Goal: Task Accomplishment & Management: Complete application form

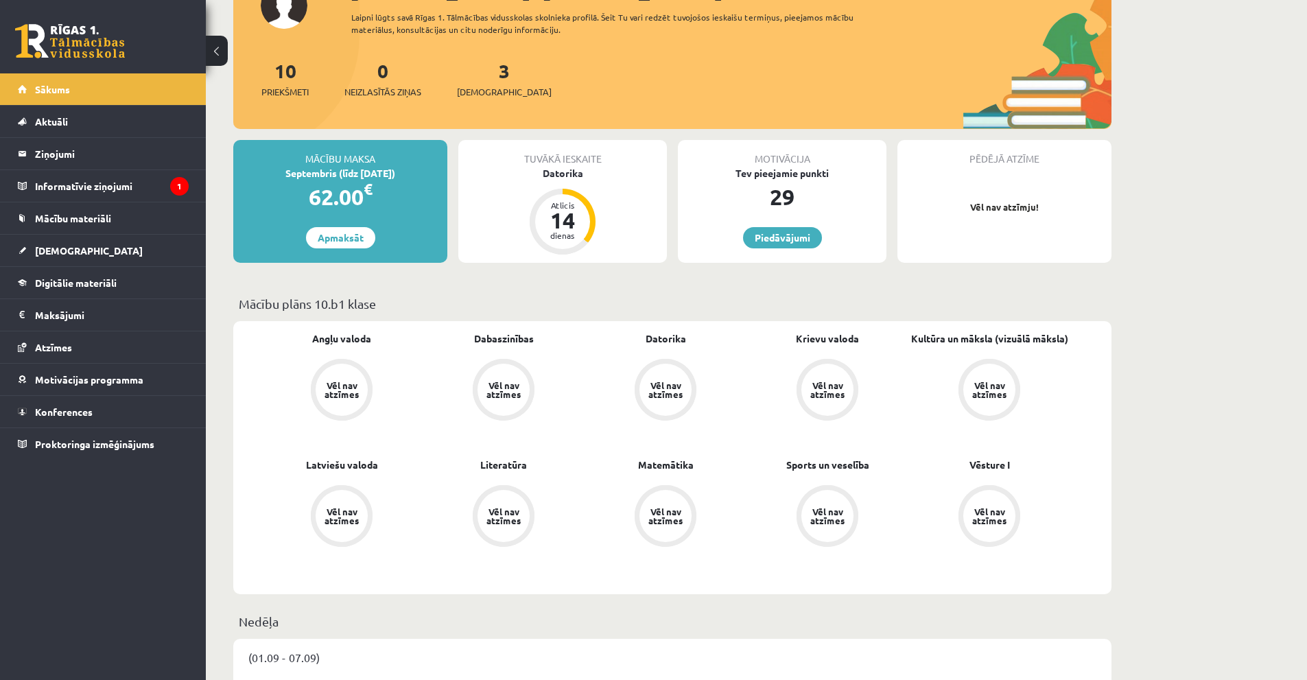
scroll to position [206, 0]
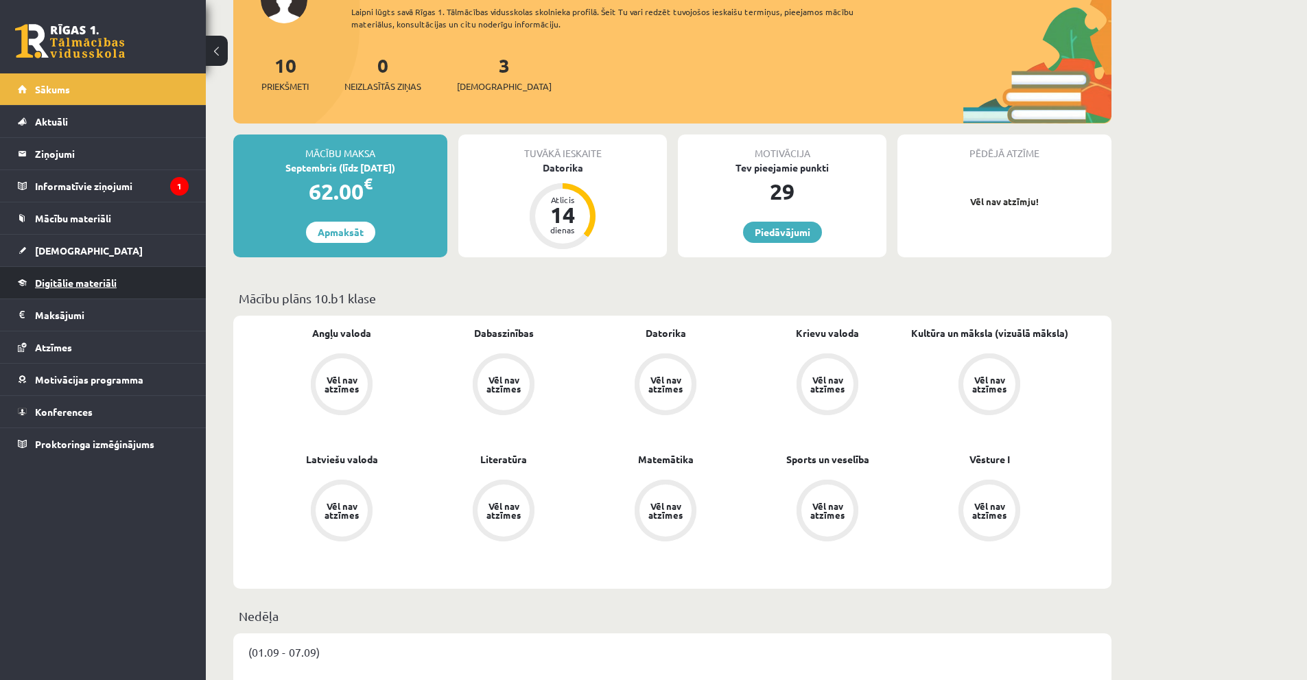
click at [78, 285] on span "Digitālie materiāli" at bounding box center [76, 282] width 82 height 12
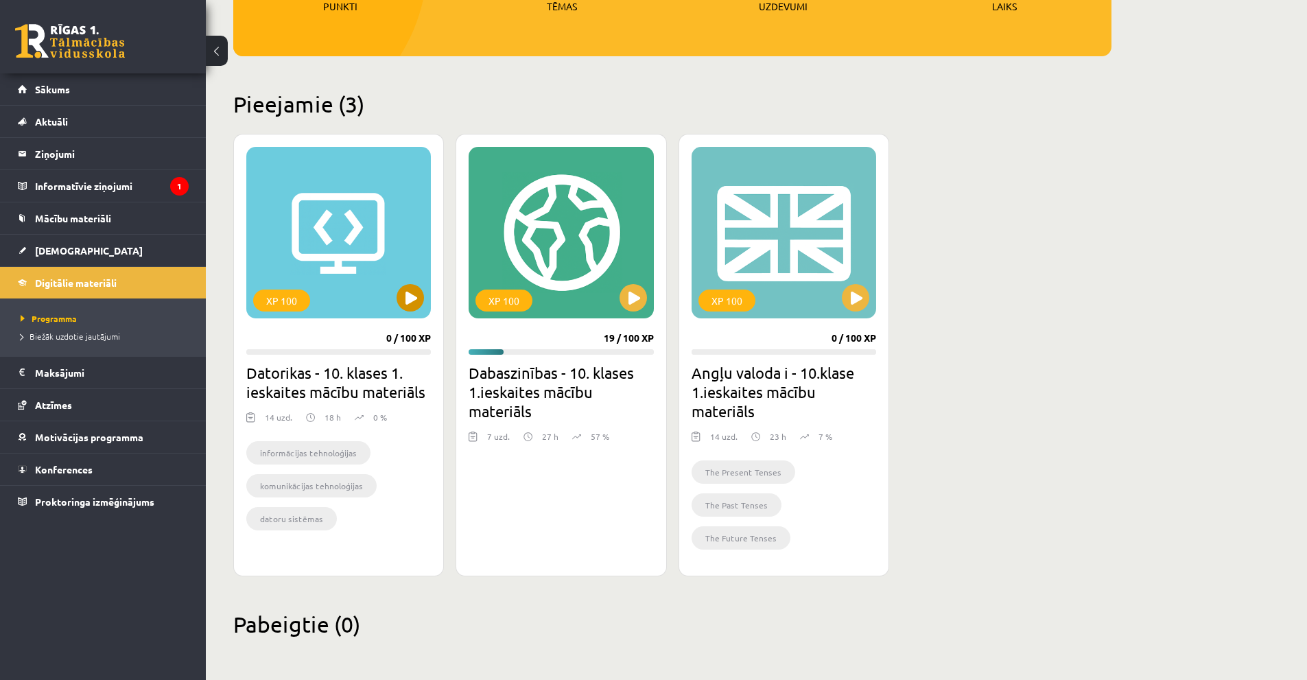
scroll to position [259, 0]
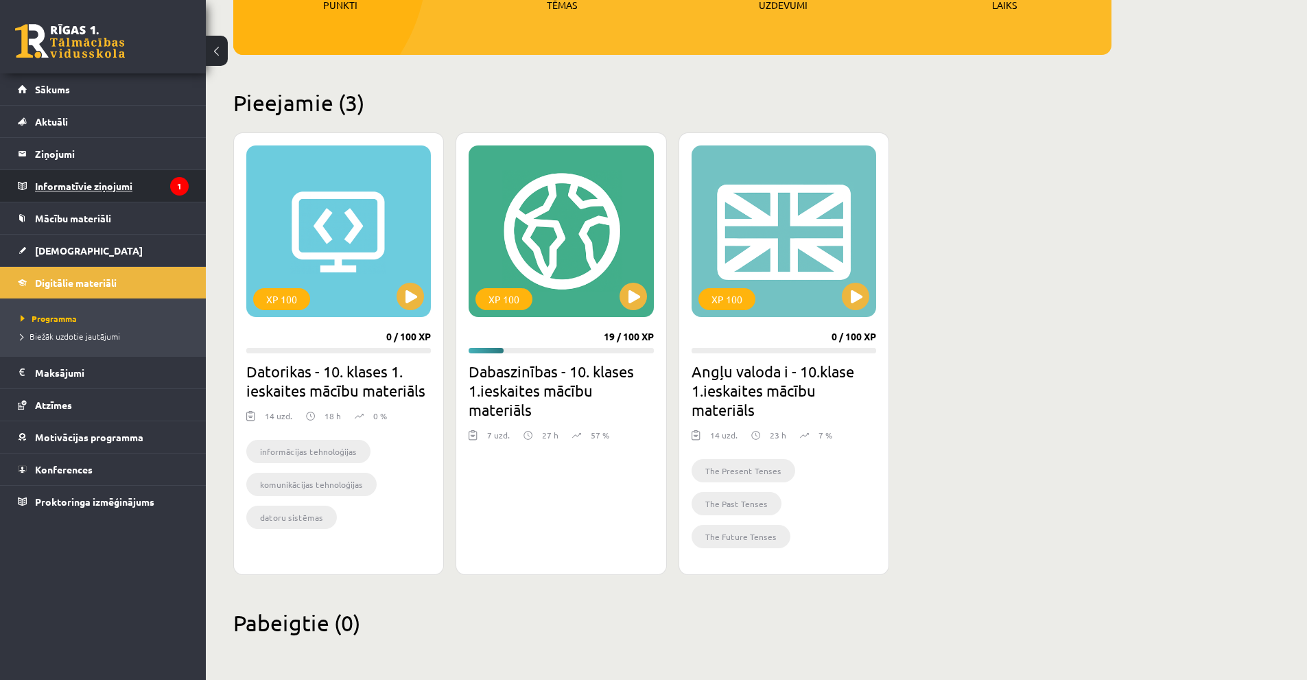
click at [88, 187] on legend "Informatīvie ziņojumi 1" at bounding box center [112, 186] width 154 height 32
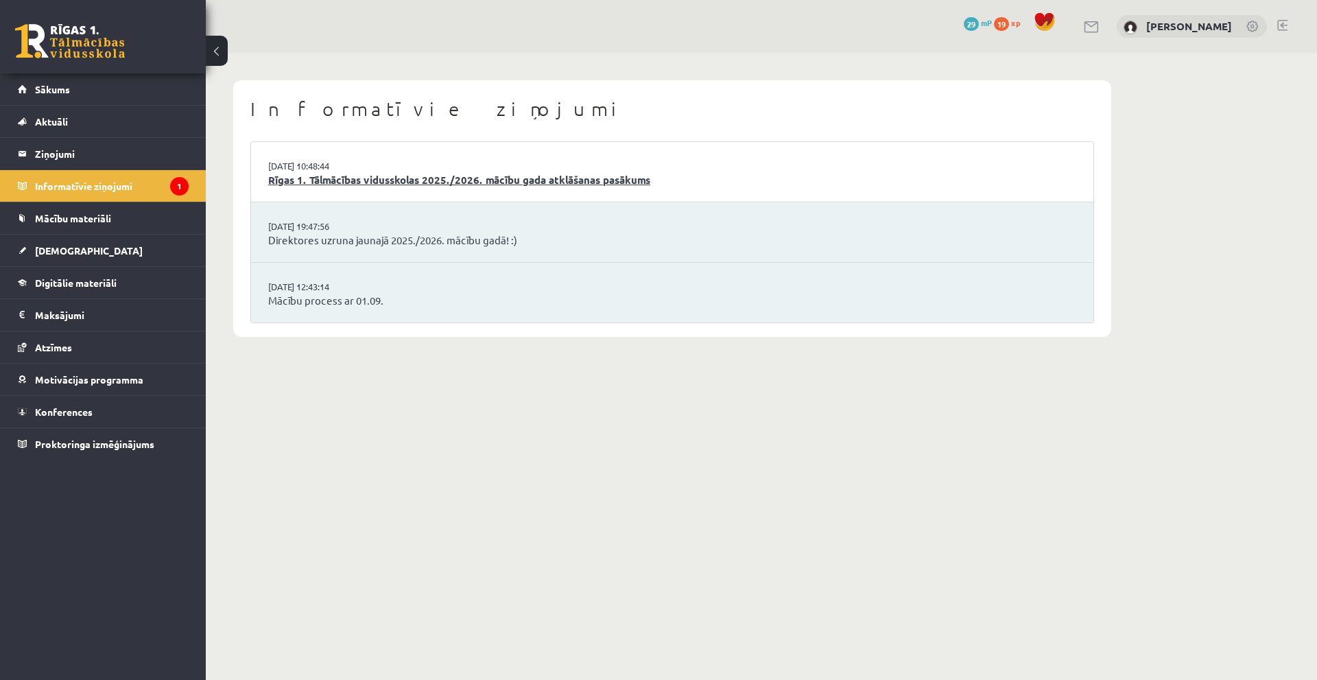
click at [355, 176] on link "Rīgas 1. Tālmācības vidusskolas 2025./2026. mācību gada atklāšanas pasākums" at bounding box center [672, 180] width 808 height 16
click at [385, 241] on link "Direktores uzruna jaunajā 2025./2026. mācību gadā! :)" at bounding box center [672, 241] width 808 height 16
click at [434, 246] on link "Direktores uzruna jaunajā 2025./2026. mācību gadā! :)" at bounding box center [672, 241] width 808 height 16
click at [93, 285] on span "Digitālie materiāli" at bounding box center [76, 282] width 82 height 12
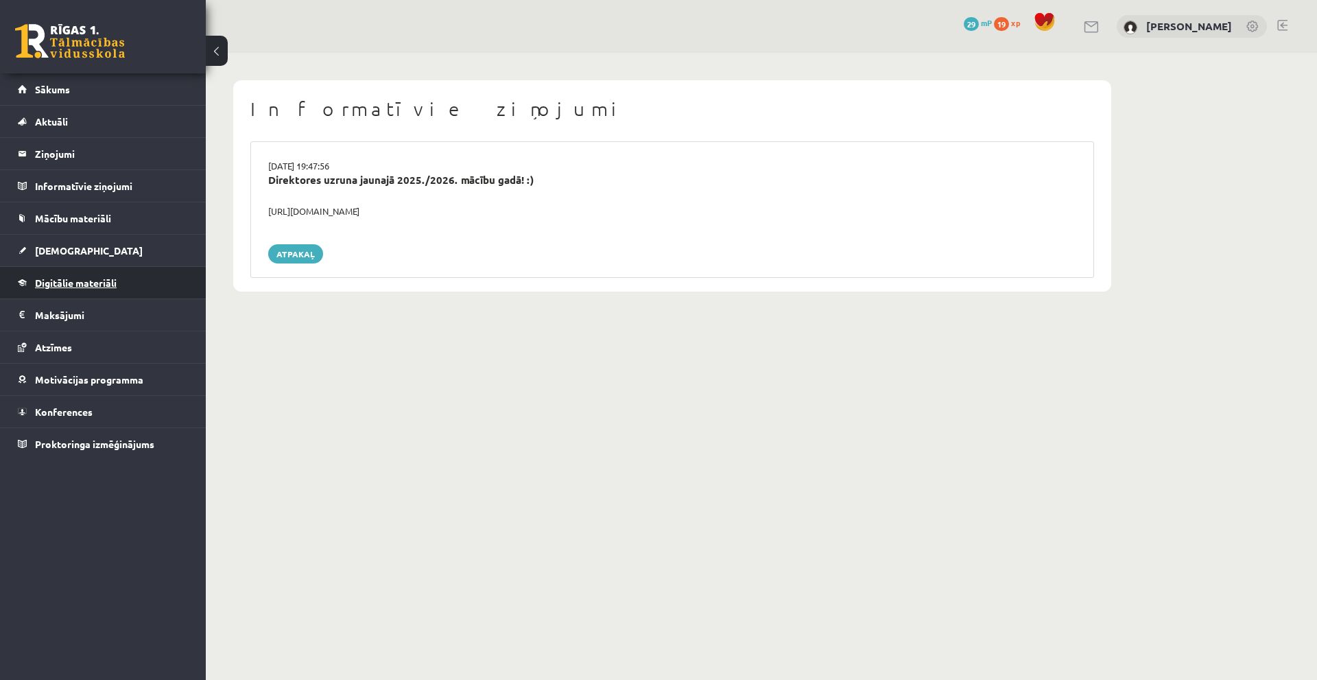
click at [73, 281] on span "Digitālie materiāli" at bounding box center [76, 282] width 82 height 12
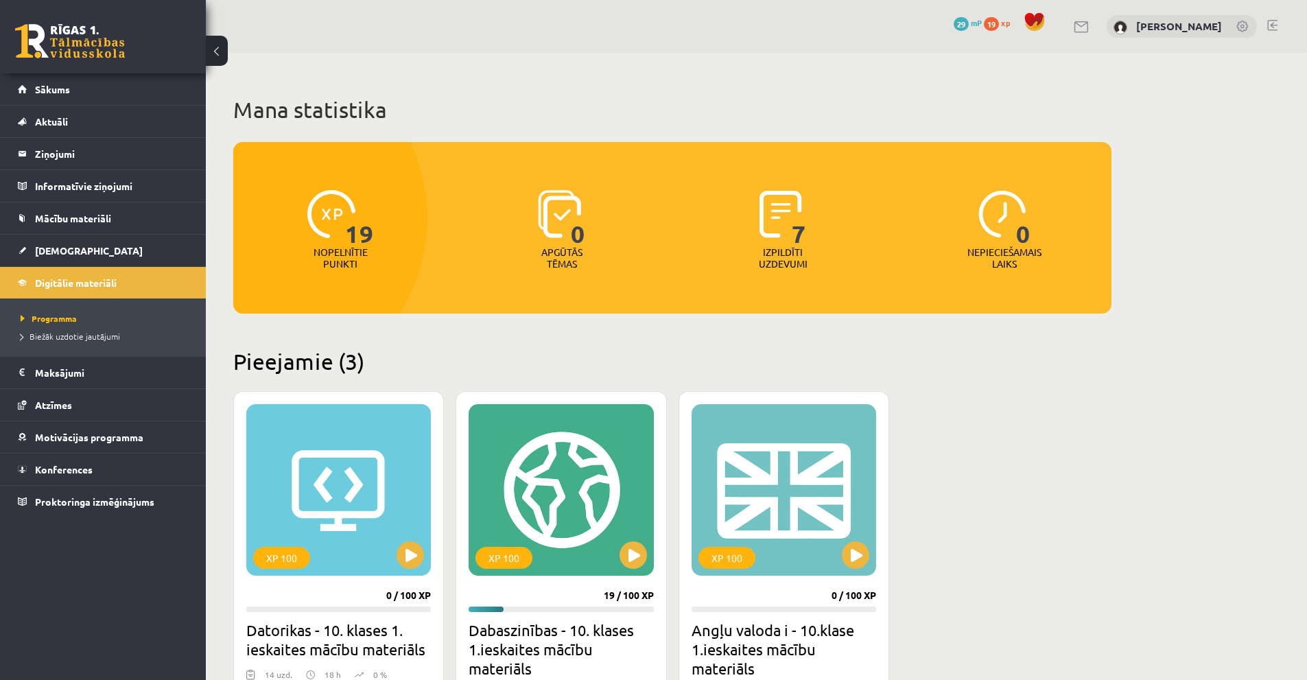
click at [795, 227] on span "7" at bounding box center [799, 218] width 14 height 56
drag, startPoint x: 795, startPoint y: 227, endPoint x: 814, endPoint y: 227, distance: 19.2
click at [812, 227] on div "7 Izpildīti uzdevumi" at bounding box center [783, 230] width 215 height 95
click at [815, 230] on div "7 Izpildīti uzdevumi" at bounding box center [783, 230] width 215 height 95
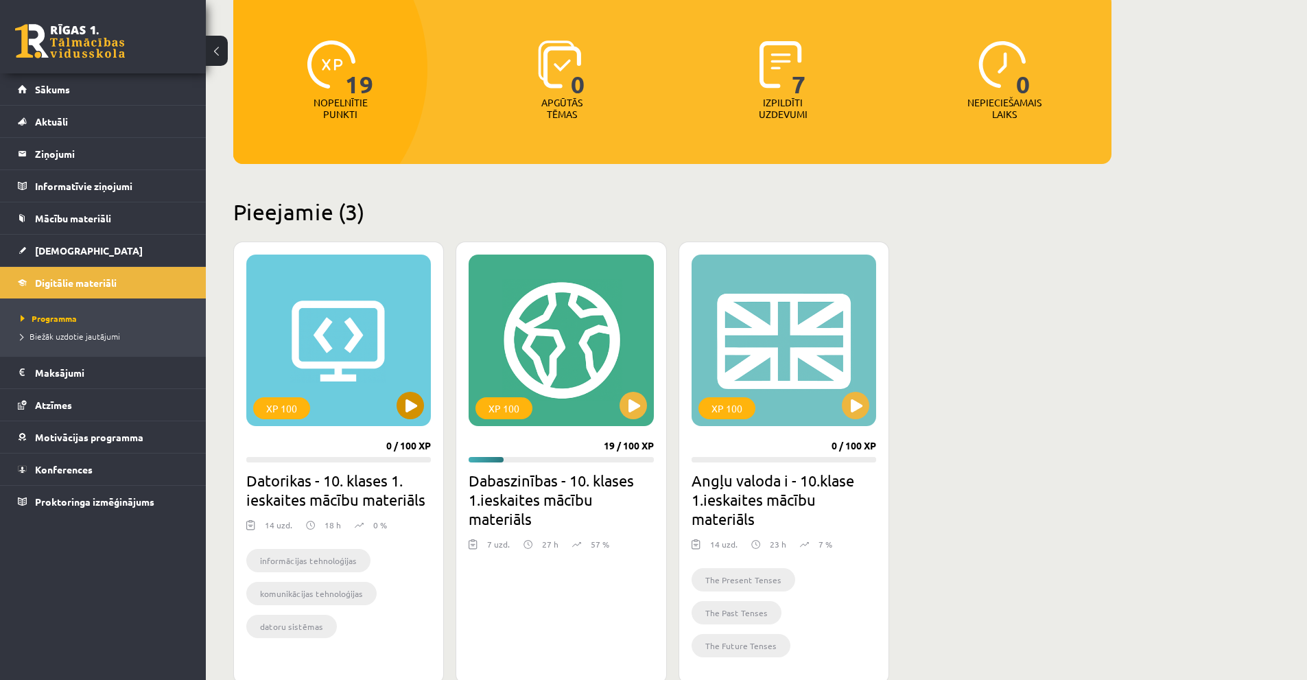
scroll to position [206, 0]
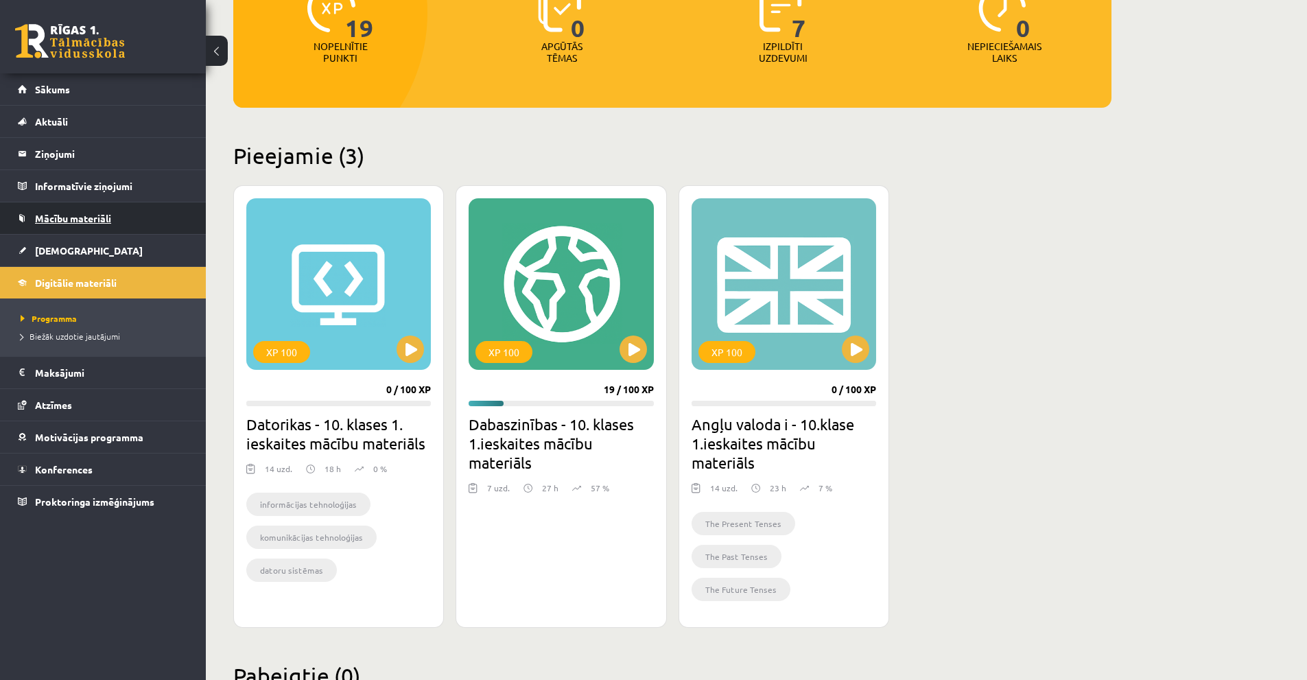
click at [93, 213] on span "Mācību materiāli" at bounding box center [73, 218] width 76 height 12
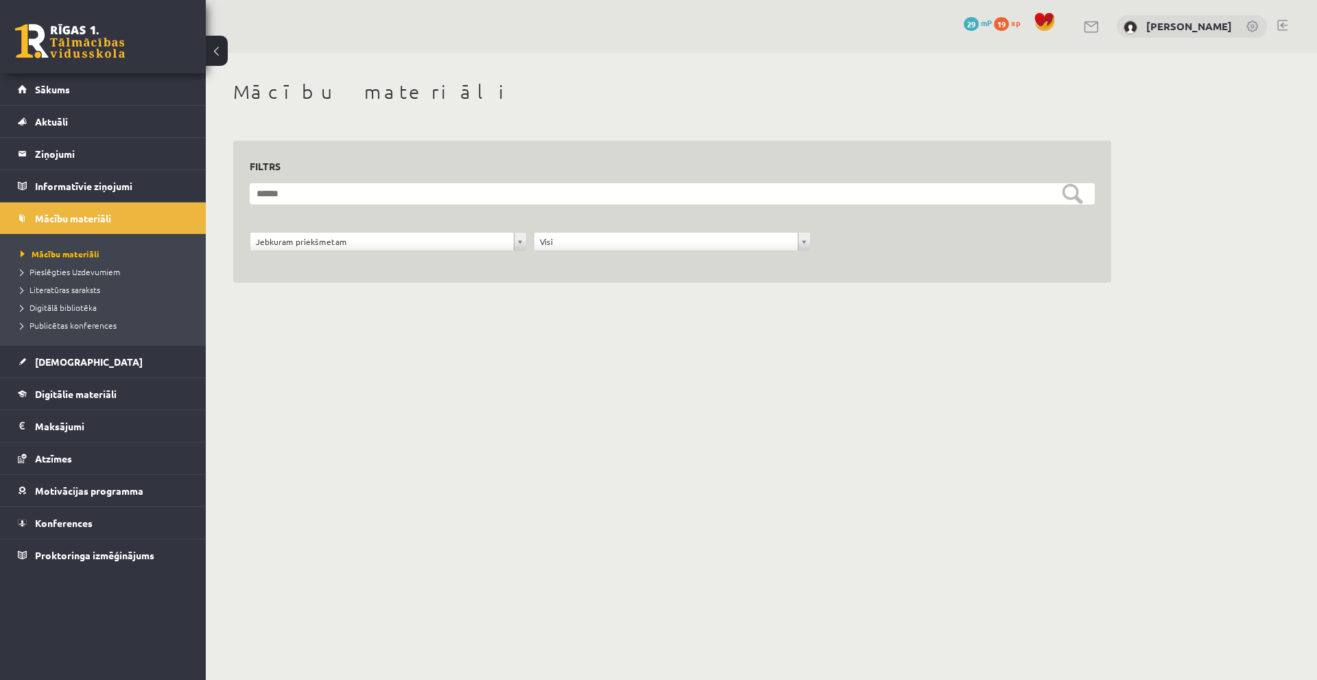
click at [90, 45] on link at bounding box center [70, 41] width 110 height 34
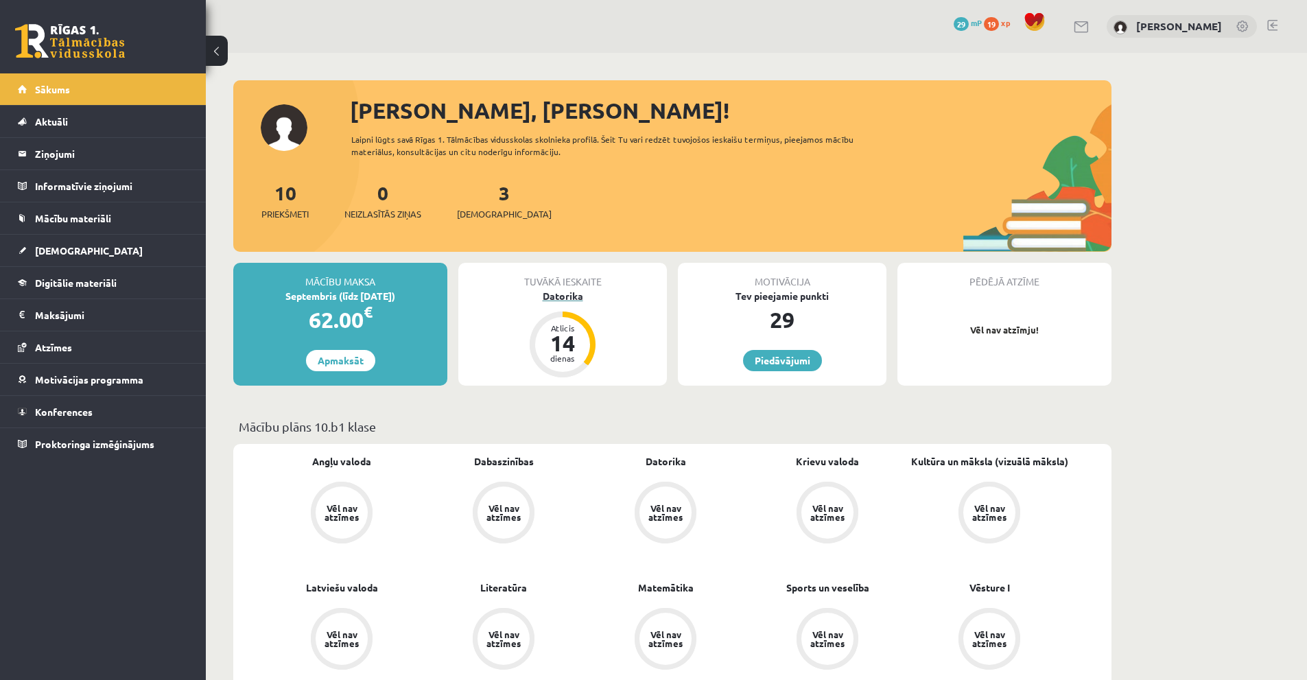
click at [554, 296] on div "Datorika" at bounding box center [562, 296] width 209 height 14
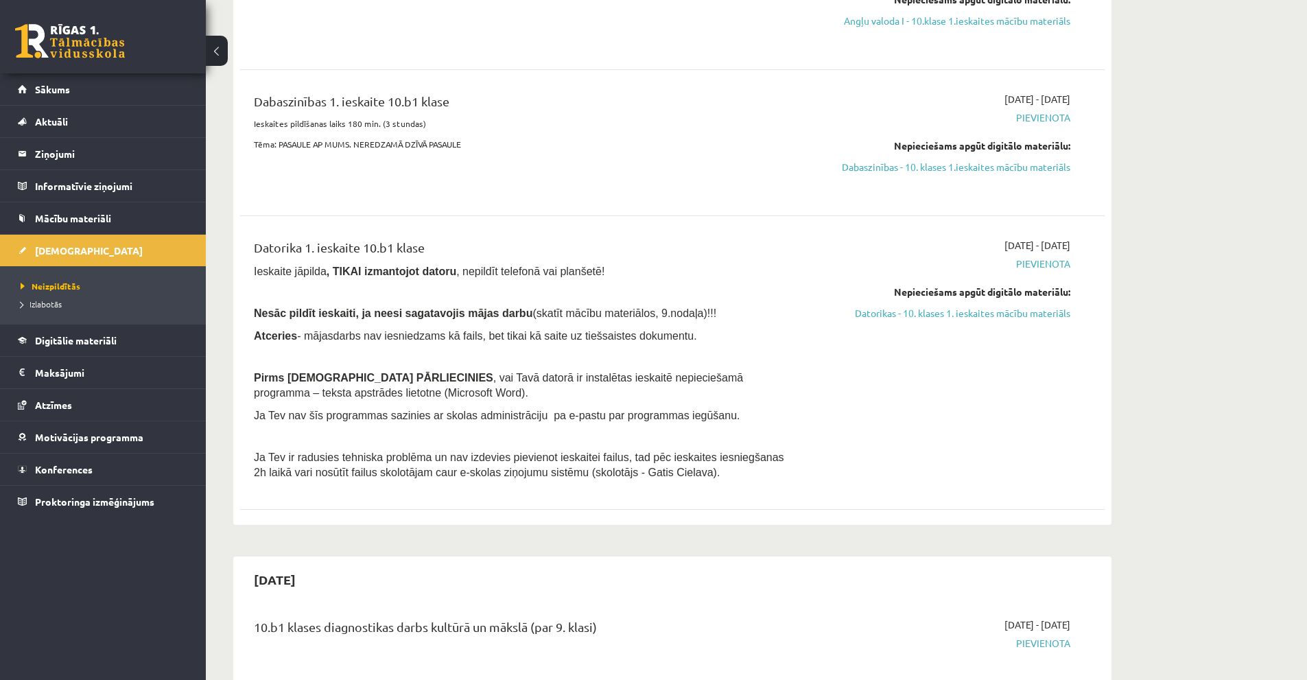
scroll to position [69, 0]
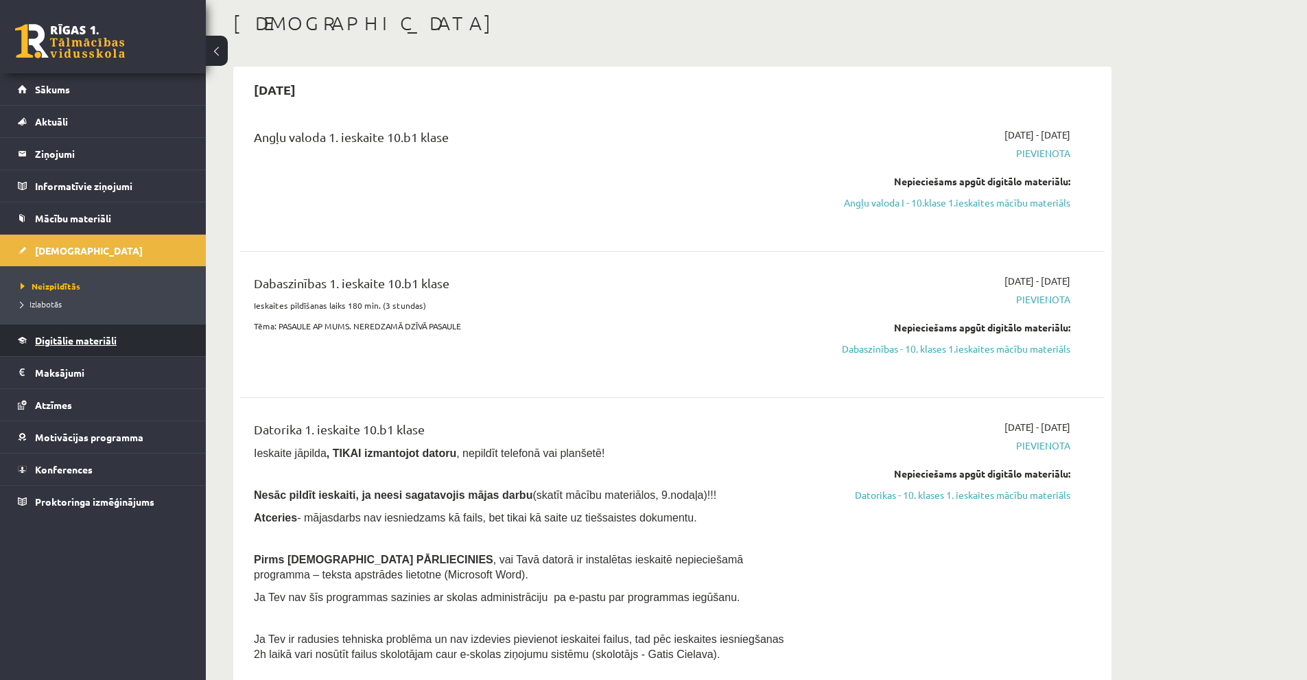
click at [82, 334] on link "Digitālie materiāli" at bounding box center [103, 340] width 171 height 32
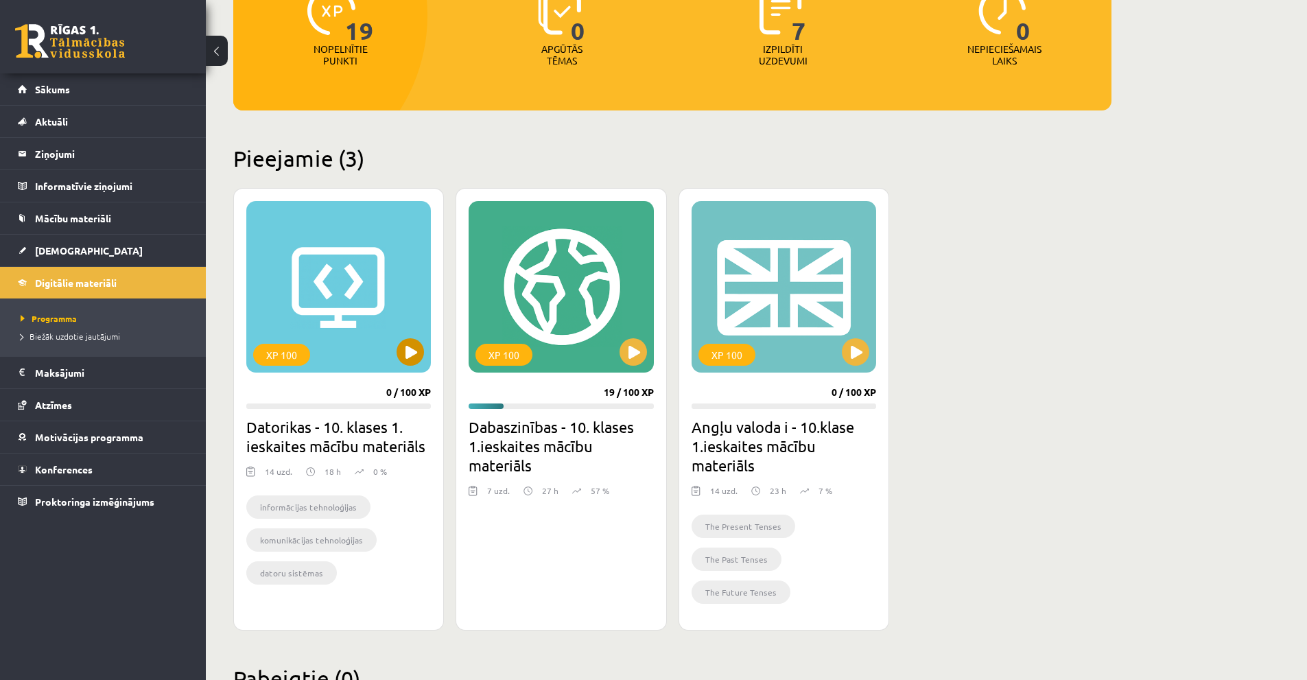
scroll to position [206, 0]
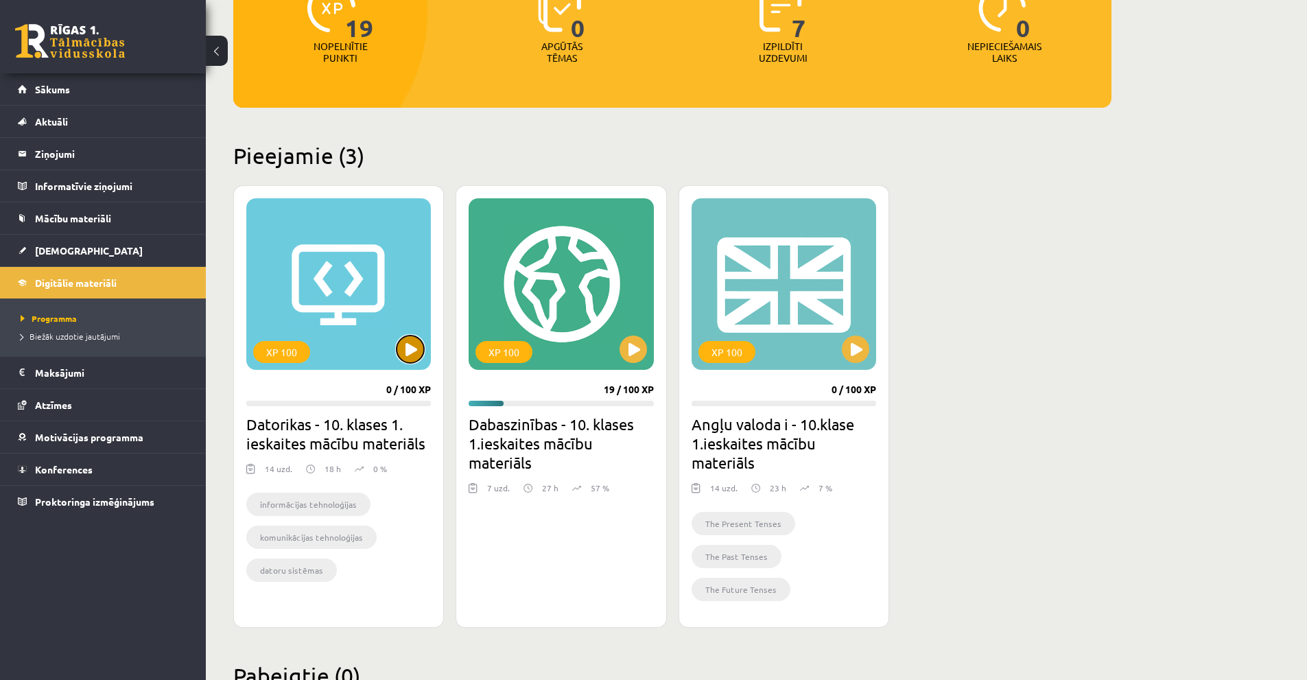
click at [399, 349] on button at bounding box center [410, 348] width 27 height 27
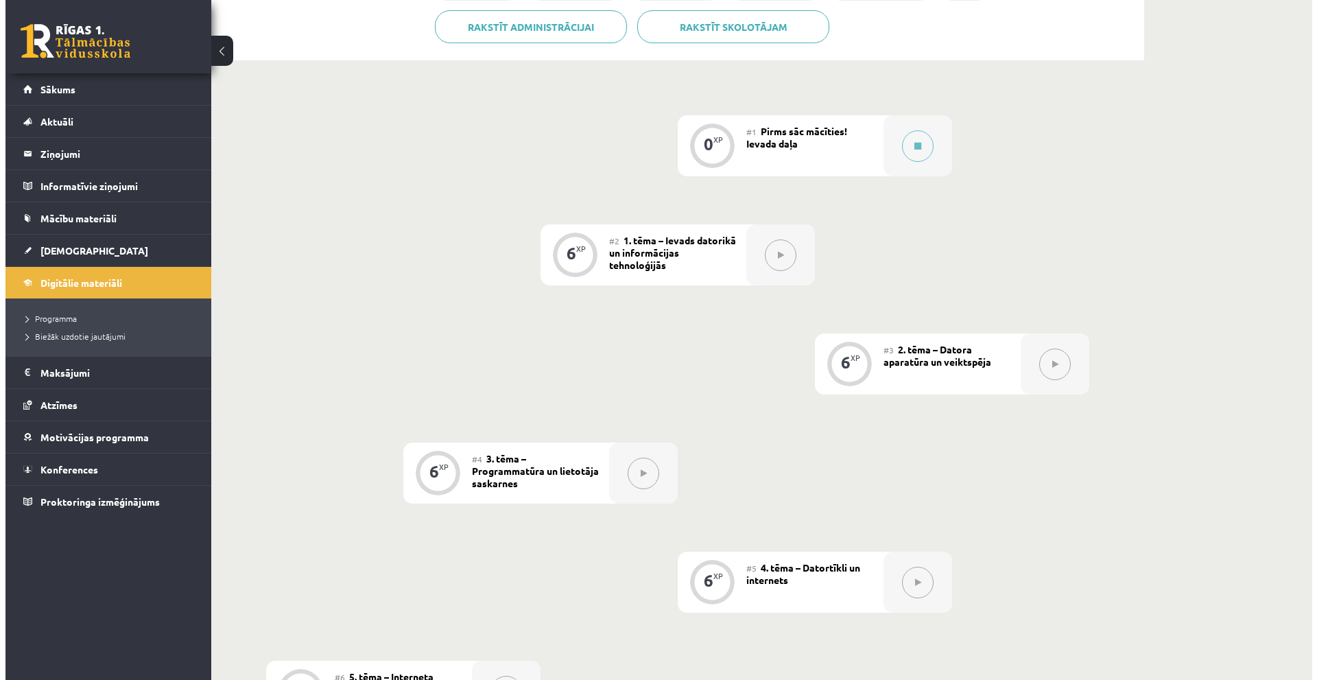
scroll to position [206, 0]
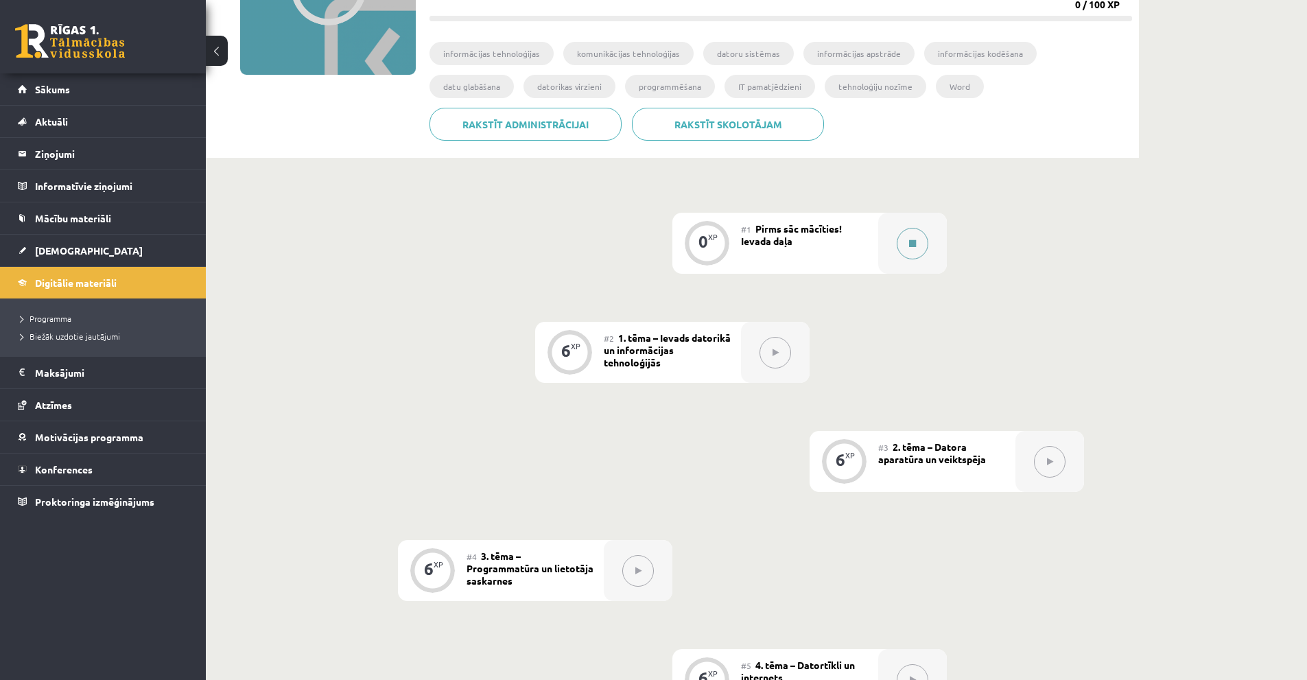
click at [906, 248] on button at bounding box center [913, 244] width 32 height 32
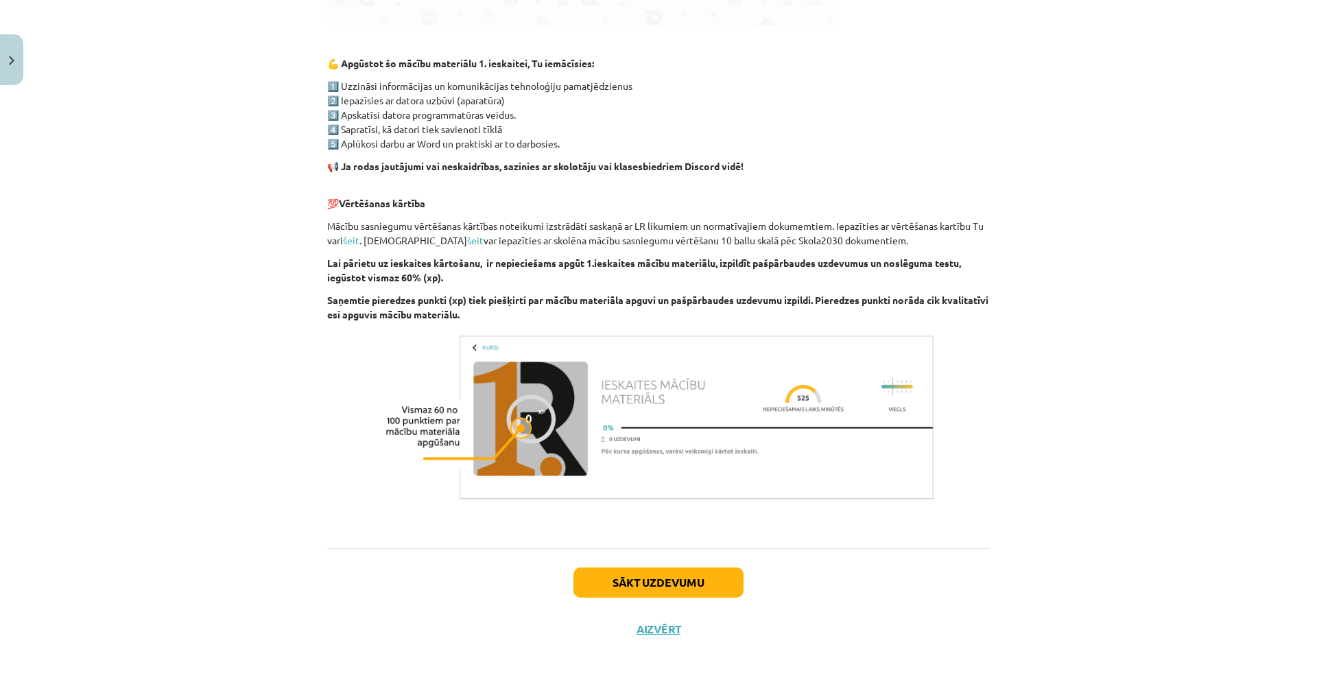
scroll to position [775, 0]
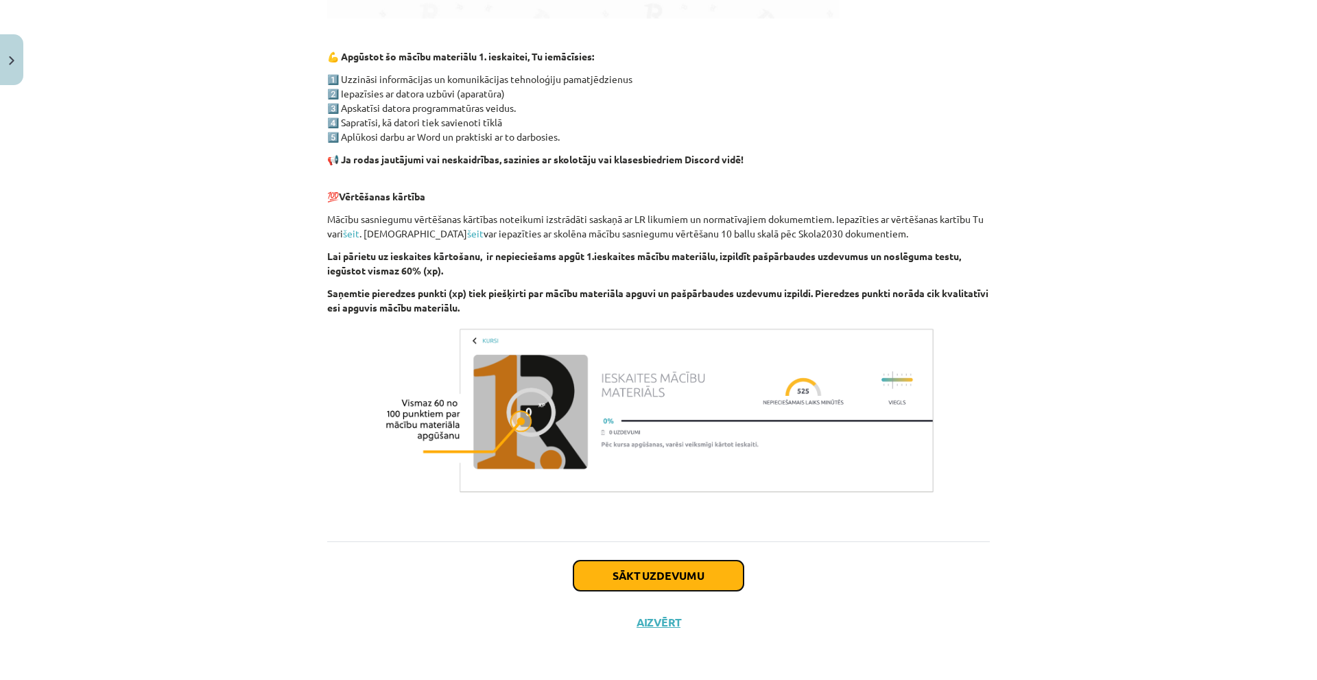
click at [681, 582] on button "Sākt uzdevumu" at bounding box center [659, 575] width 170 height 30
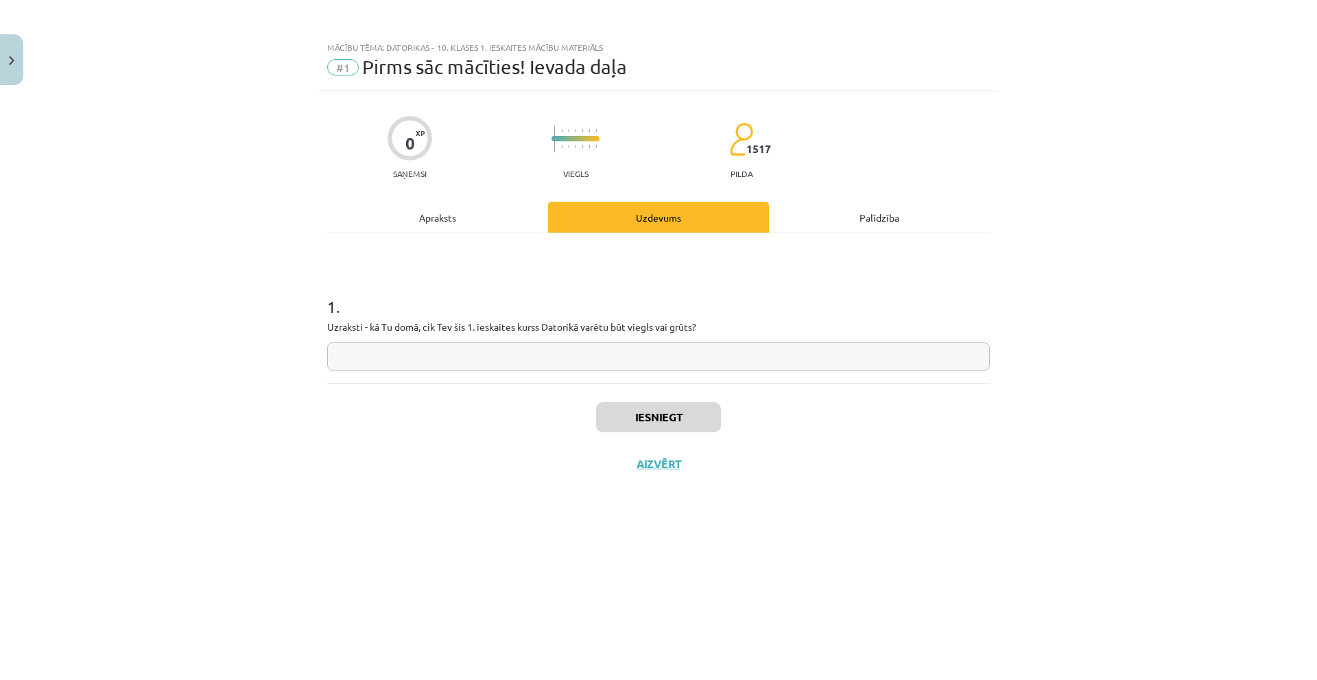
scroll to position [0, 0]
click at [373, 346] on input "text" at bounding box center [658, 356] width 663 height 28
click at [372, 318] on div "1 . Uzraksti - kā Tu domā, cik Tev šis 1. ieskaites kurss Datorikā varētu būt v…" at bounding box center [658, 321] width 663 height 97
click at [589, 362] on input "text" at bounding box center [658, 356] width 663 height 28
click at [652, 324] on p "Uzraksti - kā Tu domā, cik Tev šis 1. ieskaites kurss Datorikā varētu būt viegl…" at bounding box center [658, 327] width 663 height 14
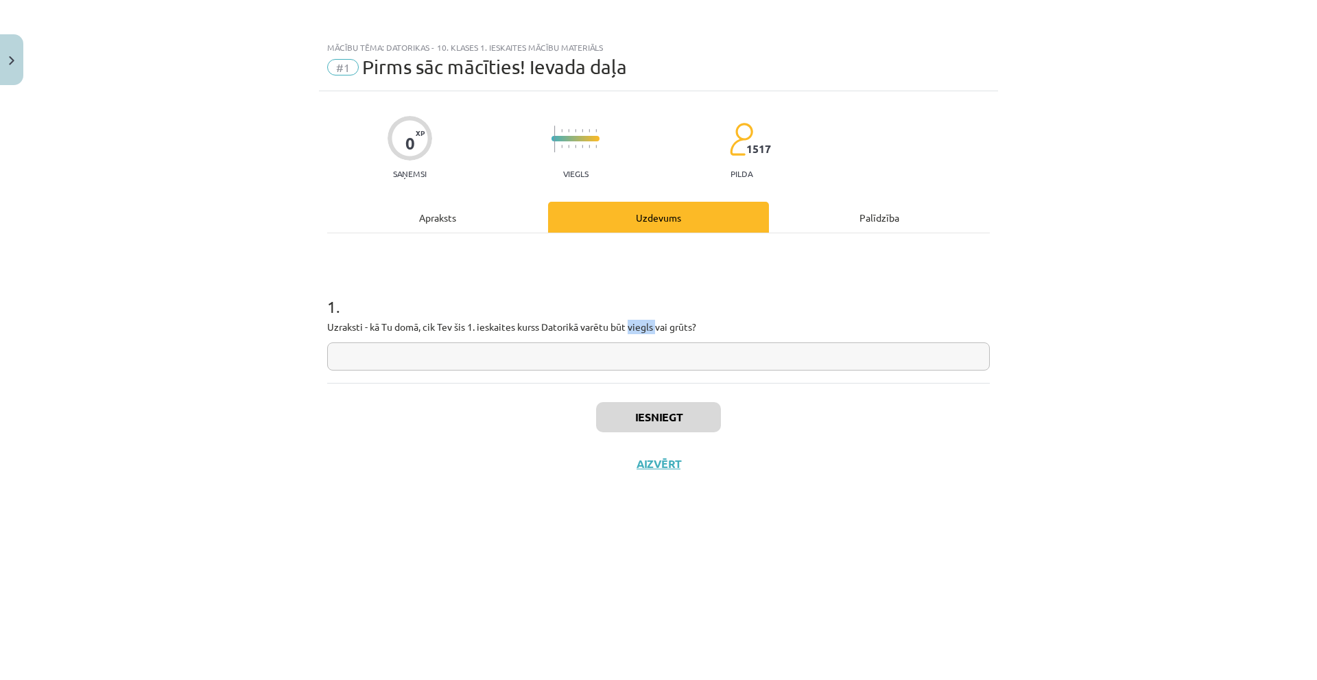
click at [652, 324] on p "Uzraksti - kā Tu domā, cik Tev šis 1. ieskaites kurss Datorikā varētu būt viegl…" at bounding box center [658, 327] width 663 height 14
click at [635, 351] on input "text" at bounding box center [658, 356] width 663 height 28
click at [635, 326] on p "Uzraksti - kā Tu domā, cik Tev šis 1. ieskaites kurss Datorikā varētu būt viegl…" at bounding box center [658, 327] width 663 height 14
drag, startPoint x: 591, startPoint y: 380, endPoint x: 591, endPoint y: 371, distance: 8.9
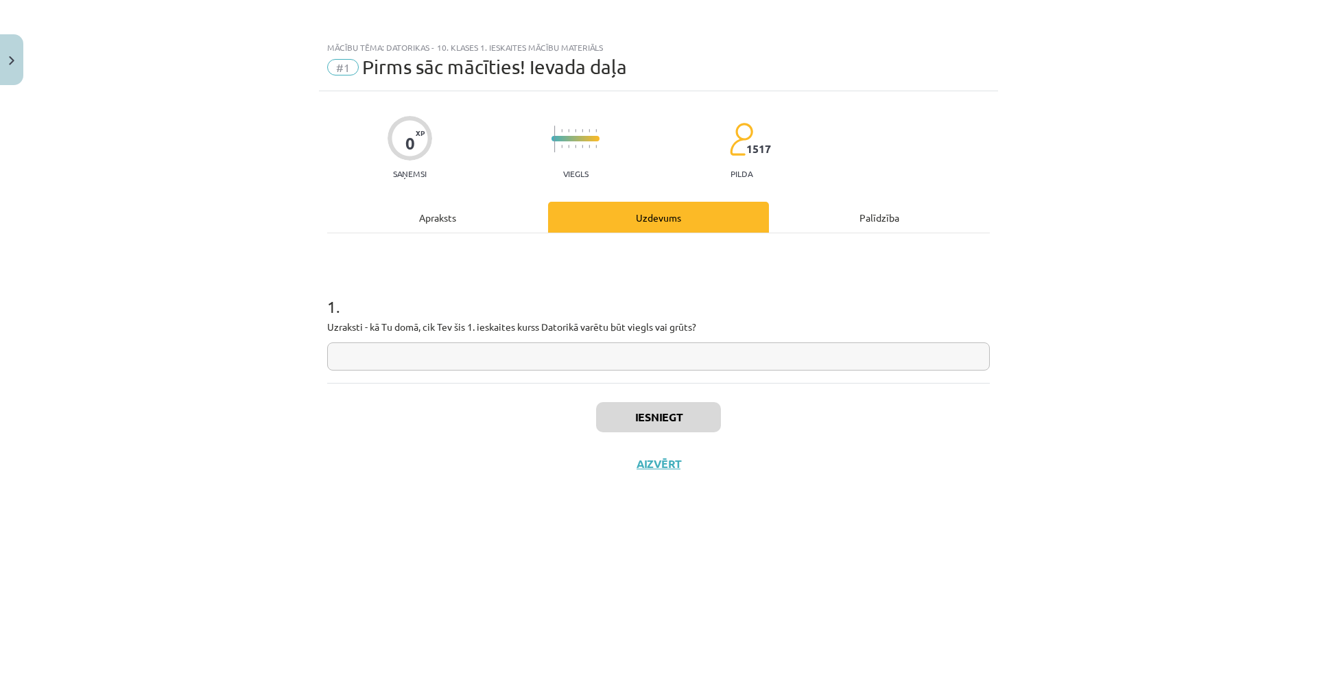
click at [591, 379] on div "1 . Uzraksti - kā Tu domā, cik Tev šis 1. ieskaites kurss Datorikā varētu būt v…" at bounding box center [658, 308] width 663 height 150
click at [591, 361] on input "text" at bounding box center [658, 356] width 663 height 28
type input "*"
type input "**********"
click at [602, 360] on input "**********" at bounding box center [658, 356] width 663 height 28
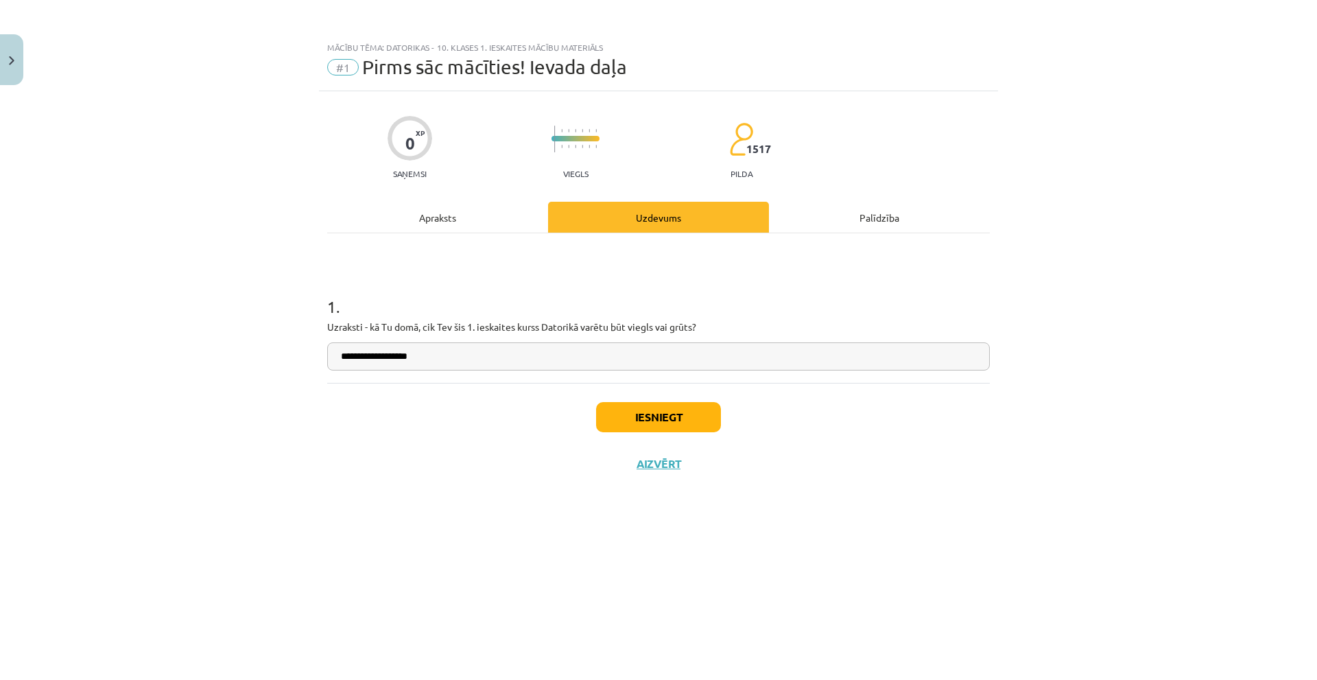
click at [602, 360] on input "**********" at bounding box center [658, 356] width 663 height 28
click at [641, 327] on p "Uzraksti - kā Tu domā, cik Tev šis 1. ieskaites kurss Datorikā varētu būt viegl…" at bounding box center [658, 327] width 663 height 14
copy p "viegls"
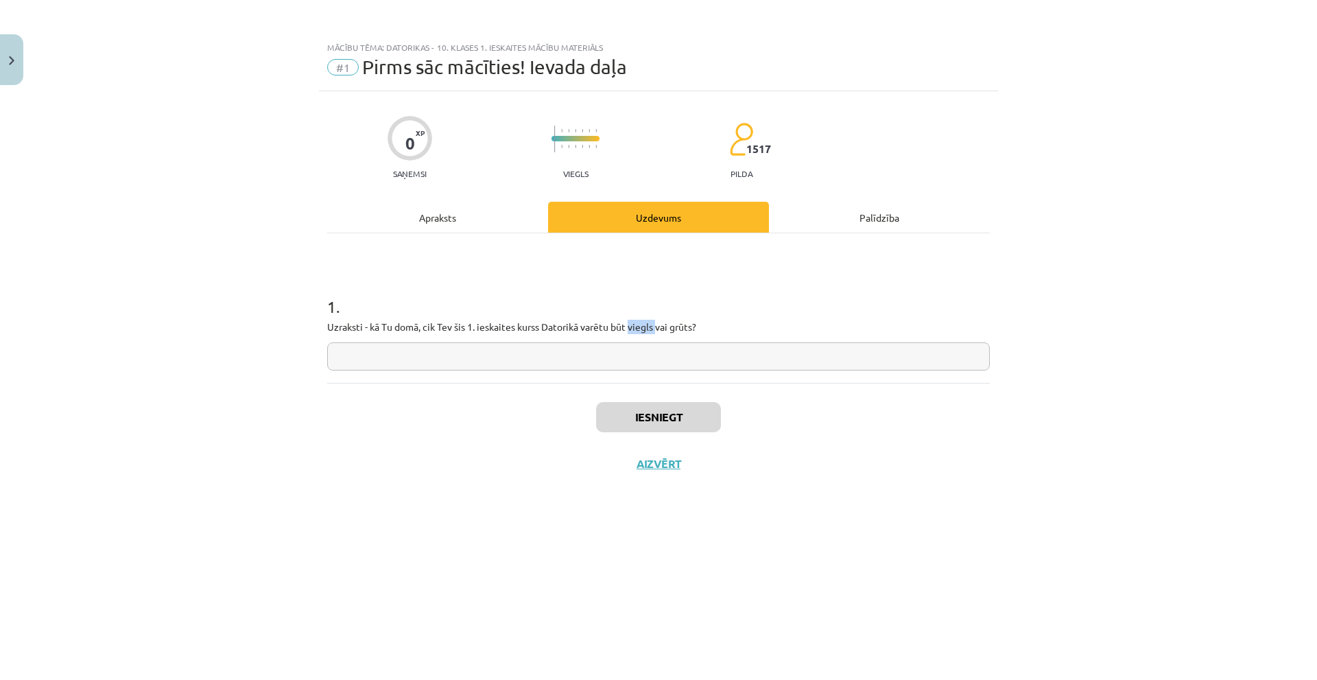
click at [635, 355] on input "text" at bounding box center [658, 356] width 663 height 28
paste input "******"
type input "******"
click at [642, 410] on button "Iesniegt" at bounding box center [658, 417] width 125 height 30
click at [665, 475] on button "Nākamā nodarbība" at bounding box center [658, 473] width 134 height 32
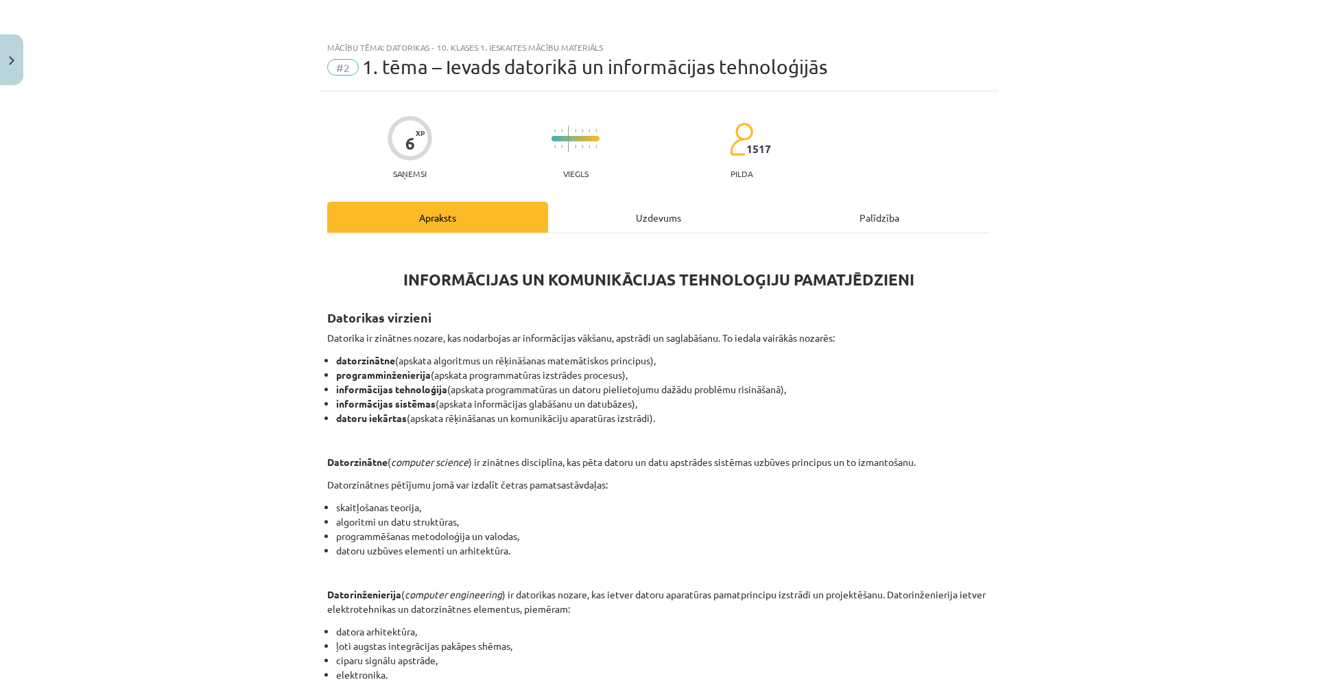
click at [624, 227] on div "Uzdevums" at bounding box center [658, 217] width 221 height 31
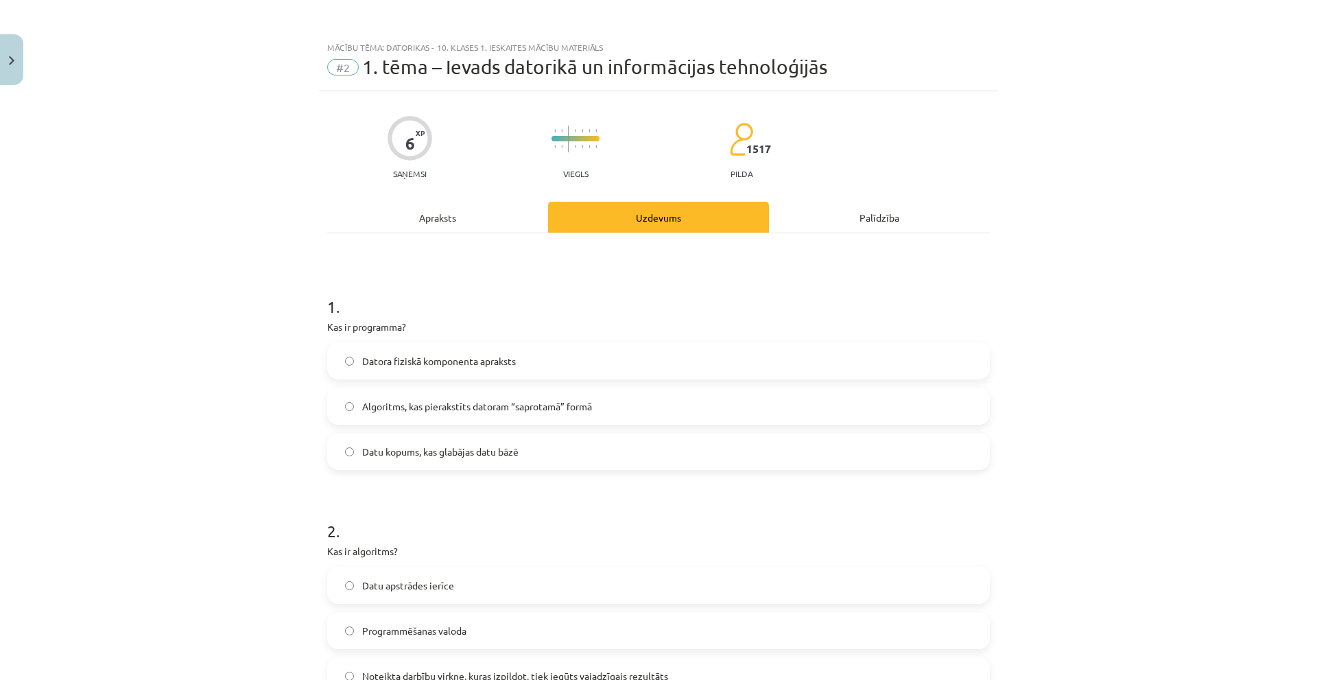
click at [433, 218] on div "Apraksts" at bounding box center [437, 217] width 221 height 31
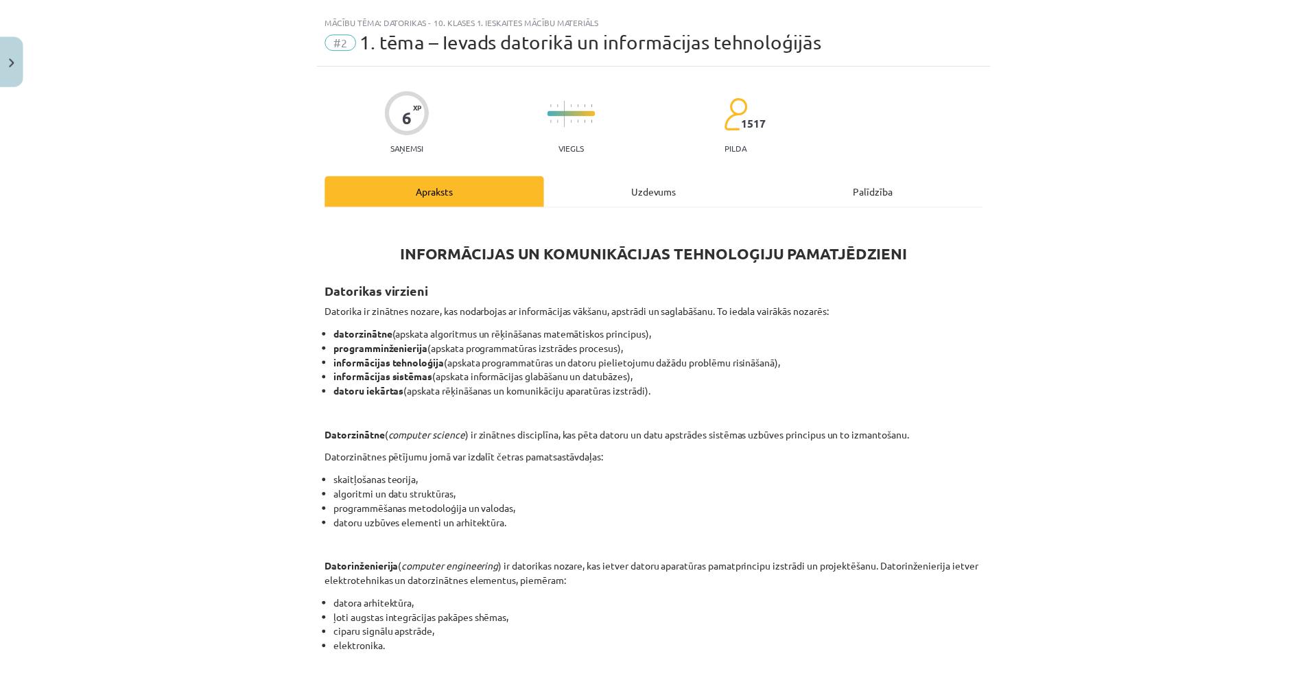
scroll to position [34, 0]
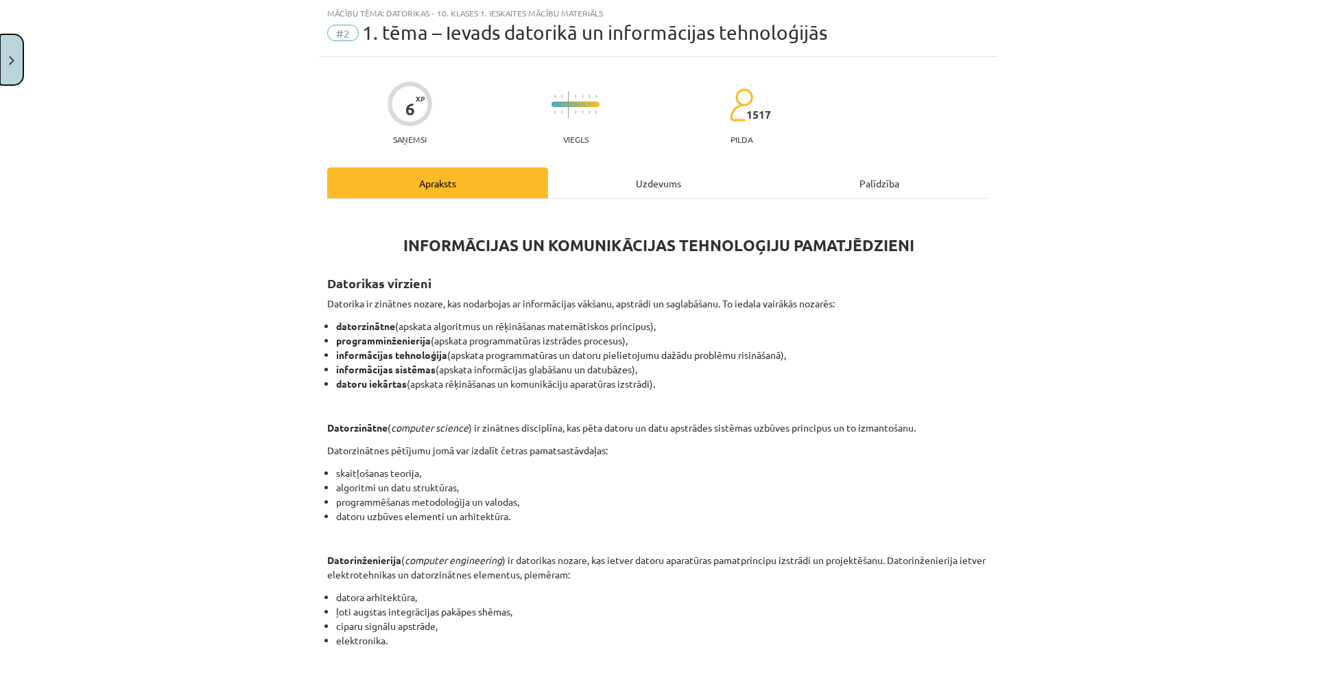
click at [7, 49] on button "Close" at bounding box center [11, 59] width 23 height 51
click at [43, 34] on div "Mācību tēma: Datorikas - 10. klases 1. ieskaites mācību materiāls #2 1. tēma – …" at bounding box center [658, 340] width 1317 height 680
click at [43, 40] on div "Mācību tēma: Datorikas - 10. klases 1. ieskaites mācību materiāls #2 1. tēma – …" at bounding box center [658, 340] width 1317 height 680
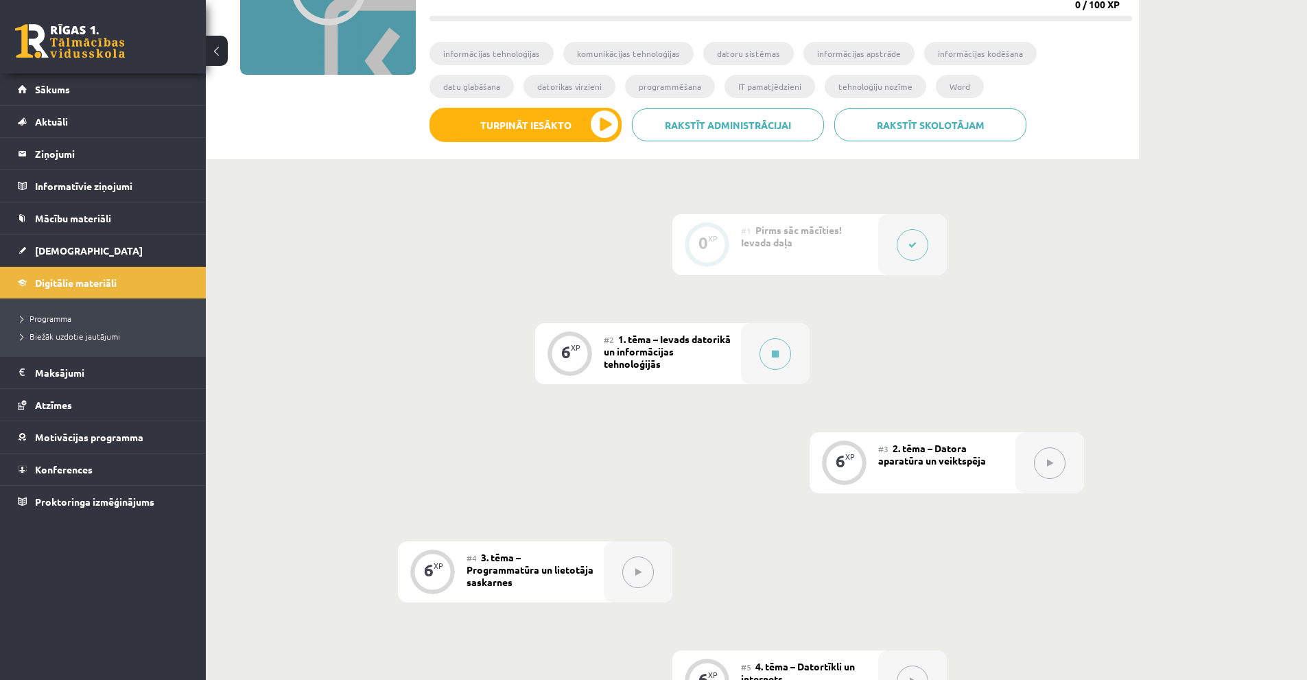
click at [43, 42] on link at bounding box center [70, 41] width 110 height 34
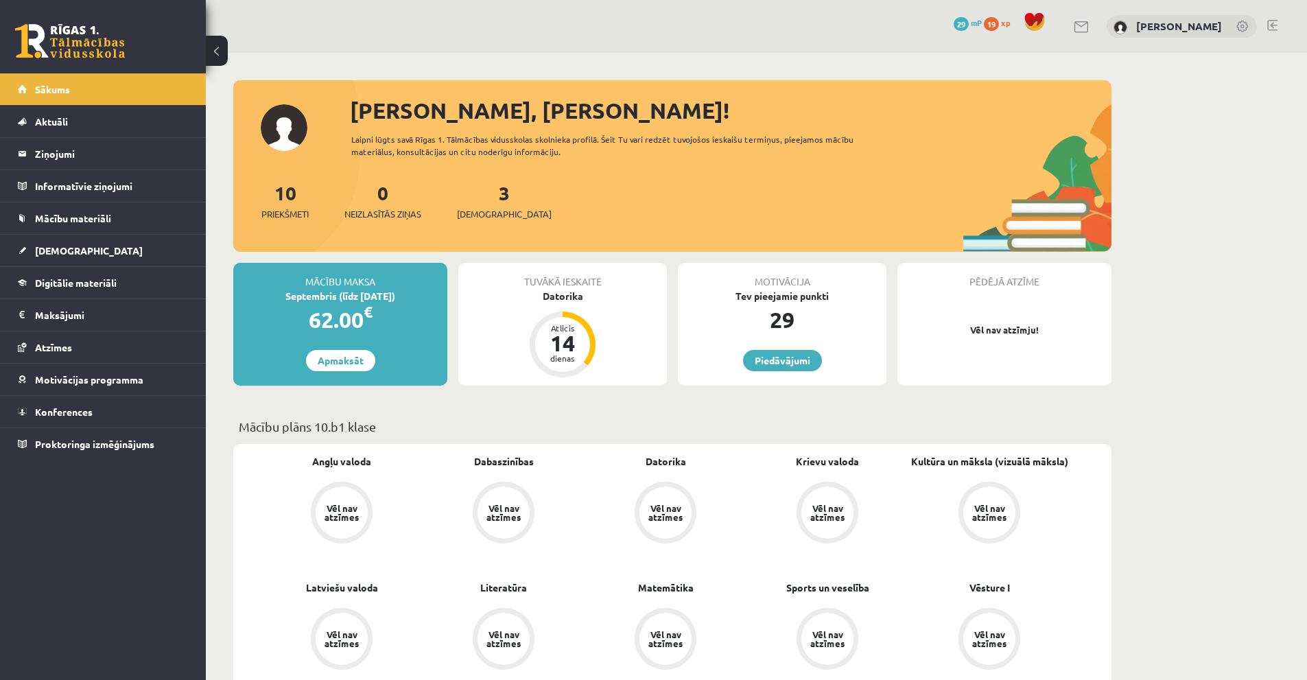
drag, startPoint x: 1069, startPoint y: 209, endPoint x: 1081, endPoint y: 220, distance: 16.1
click at [1081, 220] on div "10 Priekšmeti 0 Neizlasītās ziņas 3 Ieskaites" at bounding box center [672, 214] width 878 height 73
drag, startPoint x: 1072, startPoint y: 192, endPoint x: 1078, endPoint y: 207, distance: 16.1
click at [1078, 207] on div "10 Priekšmeti 0 Neizlasītās ziņas 3 Ieskaites" at bounding box center [672, 214] width 878 height 73
drag, startPoint x: 1071, startPoint y: 201, endPoint x: 1057, endPoint y: 193, distance: 16.0
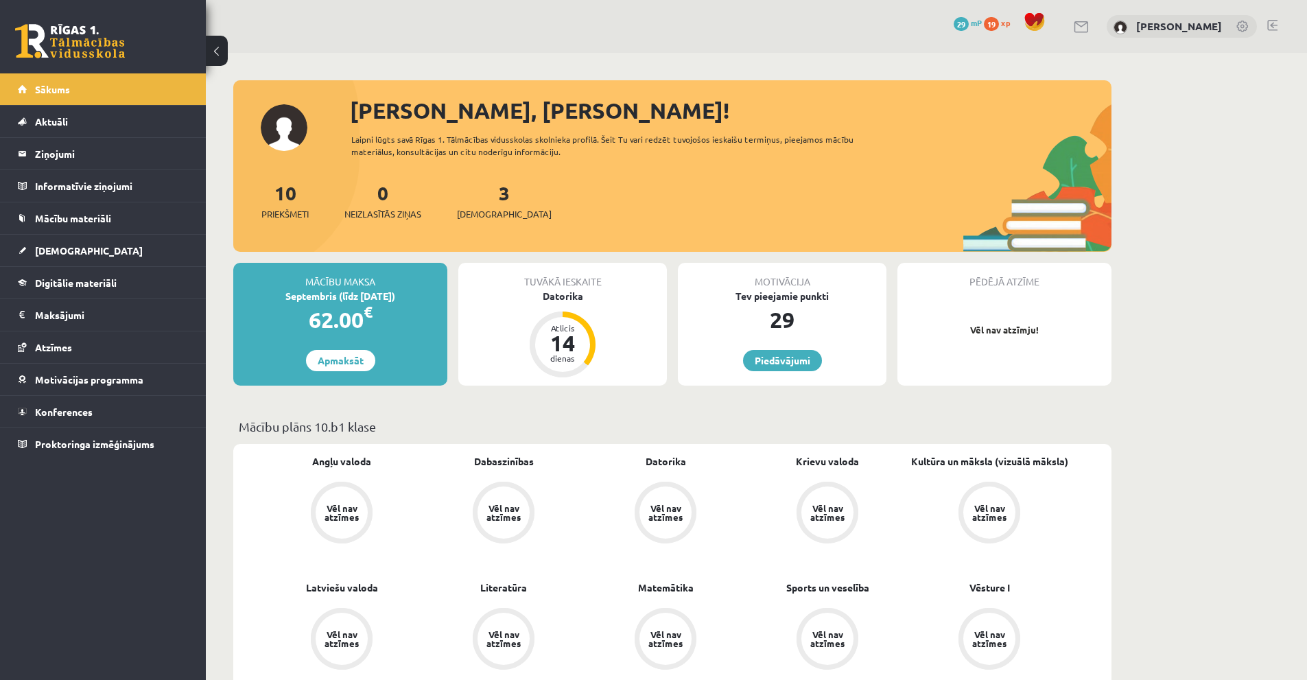
click at [1057, 193] on div "10 Priekšmeti 0 Neizlasītās ziņas 3 Ieskaites" at bounding box center [672, 214] width 878 height 73
